Goal: Use online tool/utility: Utilize a website feature to perform a specific function

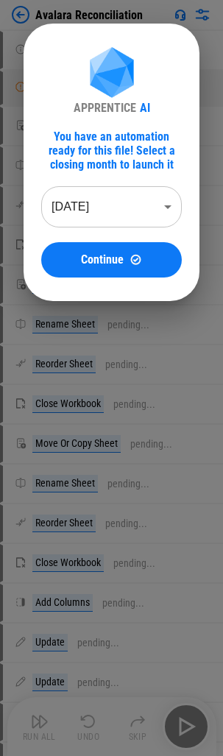
click at [105, 252] on span "Continue" at bounding box center [102, 260] width 43 height 12
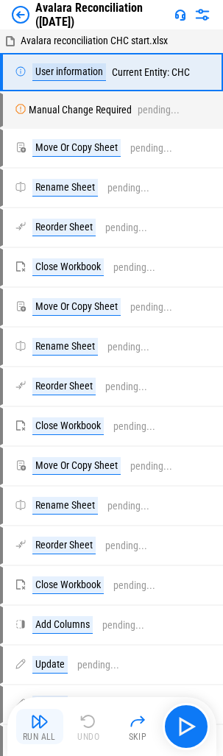
click at [33, 252] on img "button" at bounding box center [40, 721] width 18 height 18
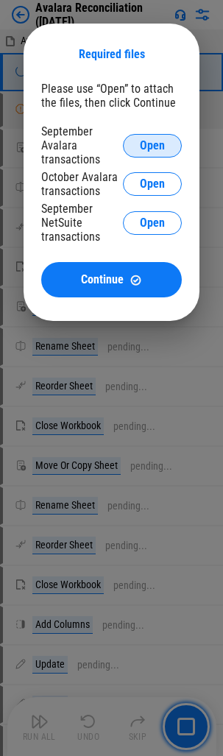
click at [144, 140] on span "Open" at bounding box center [152, 146] width 25 height 12
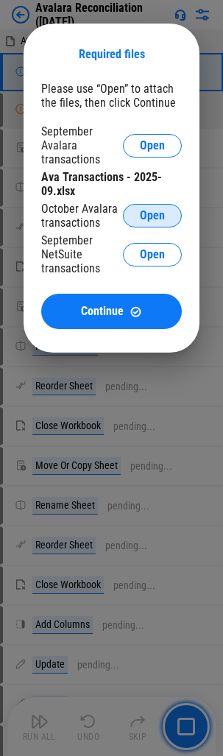
click at [142, 211] on span "Open" at bounding box center [152, 216] width 25 height 12
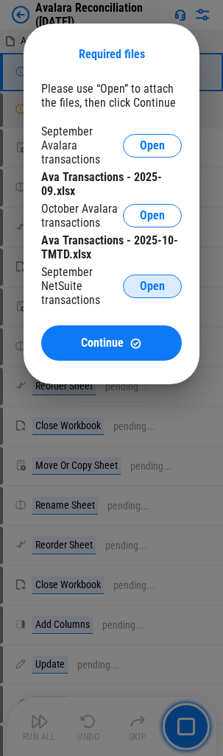
click at [154, 252] on span "Open" at bounding box center [152, 286] width 25 height 12
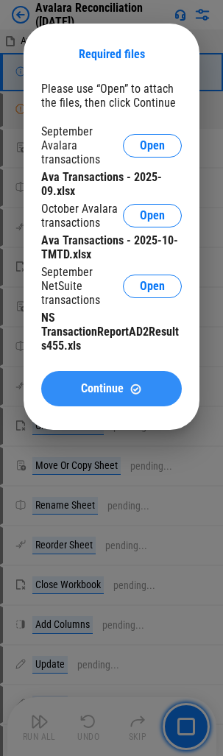
click at [123, 252] on button "Continue" at bounding box center [111, 388] width 141 height 35
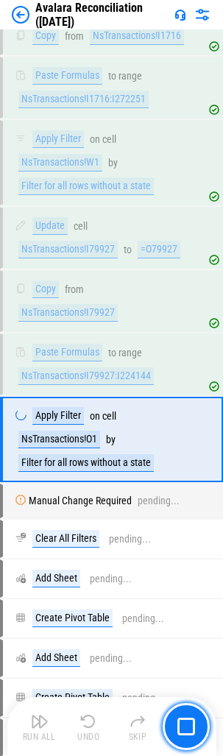
scroll to position [2879, 0]
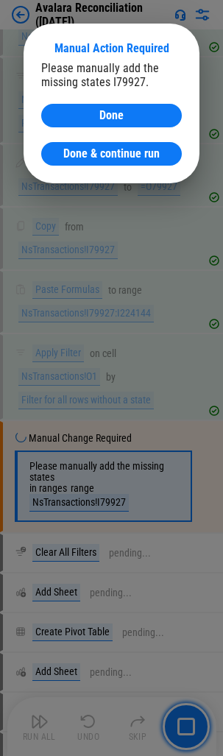
drag, startPoint x: 108, startPoint y: 155, endPoint x: 0, endPoint y: 146, distance: 108.6
click at [108, 155] on span "Done & continue run" at bounding box center [111, 154] width 96 height 12
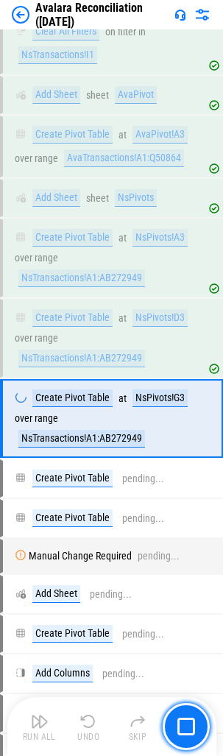
scroll to position [3439, 0]
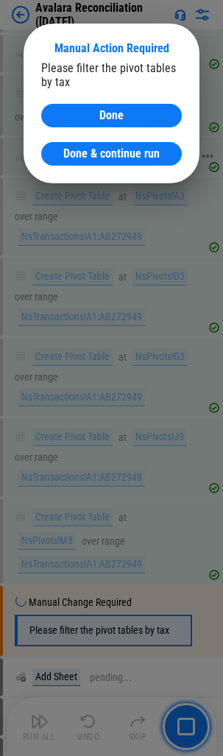
drag, startPoint x: 104, startPoint y: 154, endPoint x: 49, endPoint y: 168, distance: 56.2
click at [104, 154] on span "Done & continue run" at bounding box center [111, 154] width 96 height 12
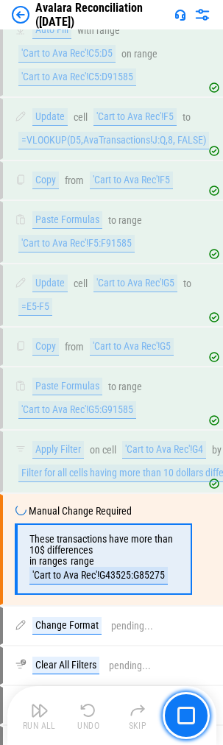
scroll to position [5058, 0]
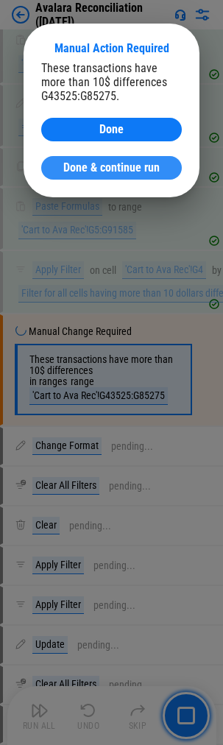
click at [103, 163] on span "Done & continue run" at bounding box center [111, 168] width 96 height 12
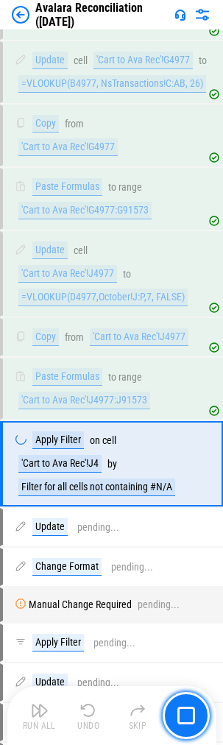
scroll to position [6966, 0]
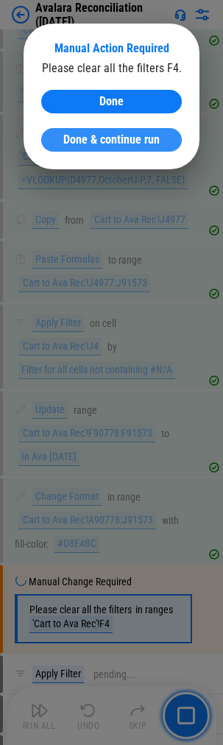
click at [110, 138] on span "Done & continue run" at bounding box center [111, 140] width 96 height 12
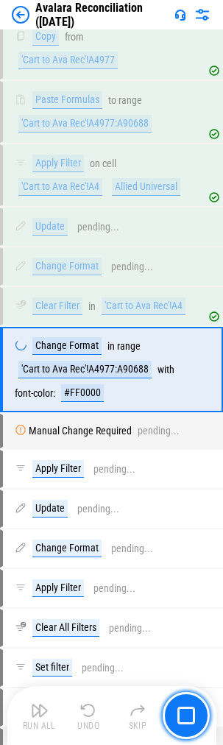
scroll to position [7774, 0]
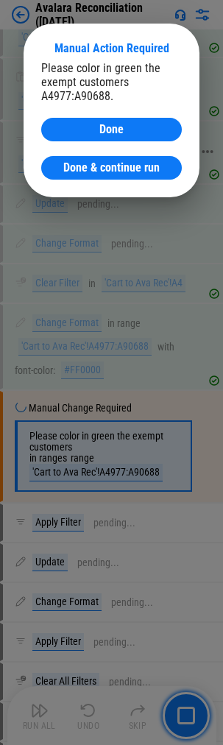
drag, startPoint x: 93, startPoint y: 164, endPoint x: 21, endPoint y: 188, distance: 75.9
click at [93, 164] on span "Done & continue run" at bounding box center [111, 168] width 96 height 12
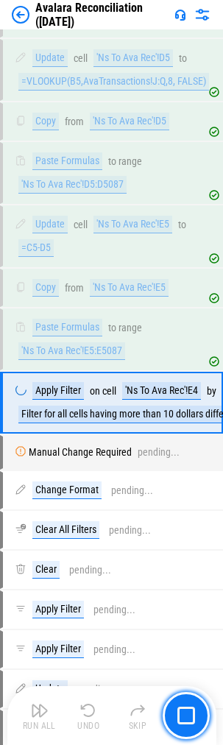
scroll to position [12778, 0]
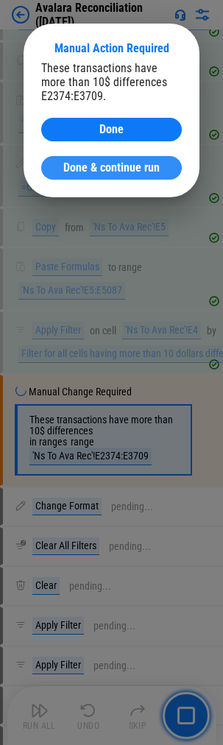
drag, startPoint x: 81, startPoint y: 161, endPoint x: 13, endPoint y: 188, distance: 73.7
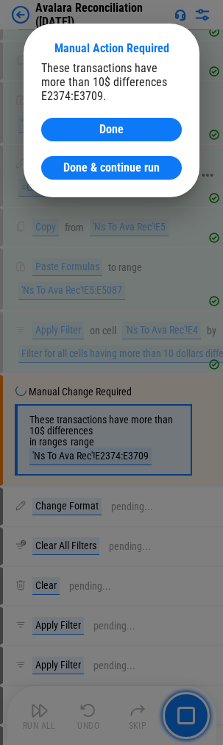
click at [82, 160] on button "Done & continue run" at bounding box center [111, 168] width 141 height 24
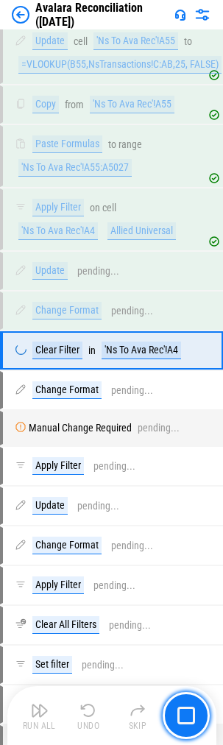
scroll to position [15138, 0]
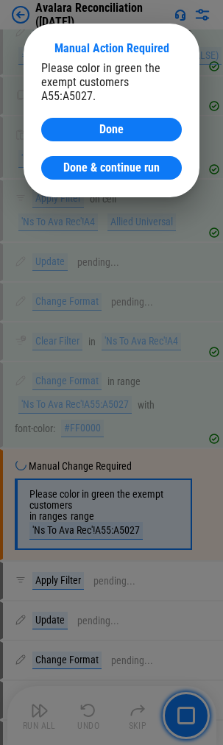
drag, startPoint x: 79, startPoint y: 170, endPoint x: 2, endPoint y: 171, distance: 77.3
click at [79, 170] on span "Done & continue run" at bounding box center [111, 168] width 96 height 12
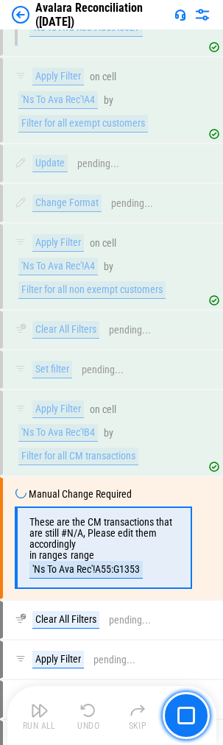
scroll to position [15836, 0]
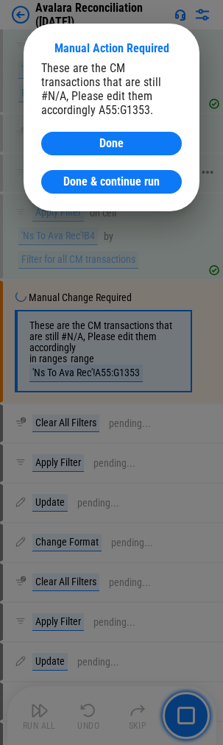
drag, startPoint x: 121, startPoint y: 174, endPoint x: 38, endPoint y: 186, distance: 83.3
click at [121, 176] on span "Done & continue run" at bounding box center [111, 182] width 96 height 12
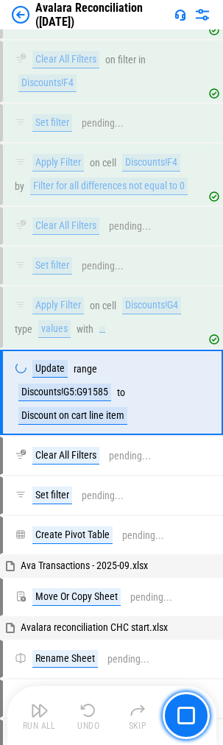
scroll to position [32246, 0]
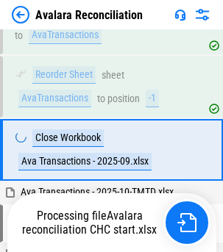
scroll to position [309, 0]
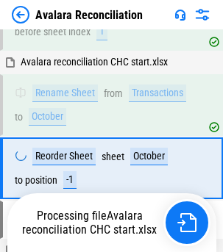
scroll to position [584, 0]
